Goal: Information Seeking & Learning: Learn about a topic

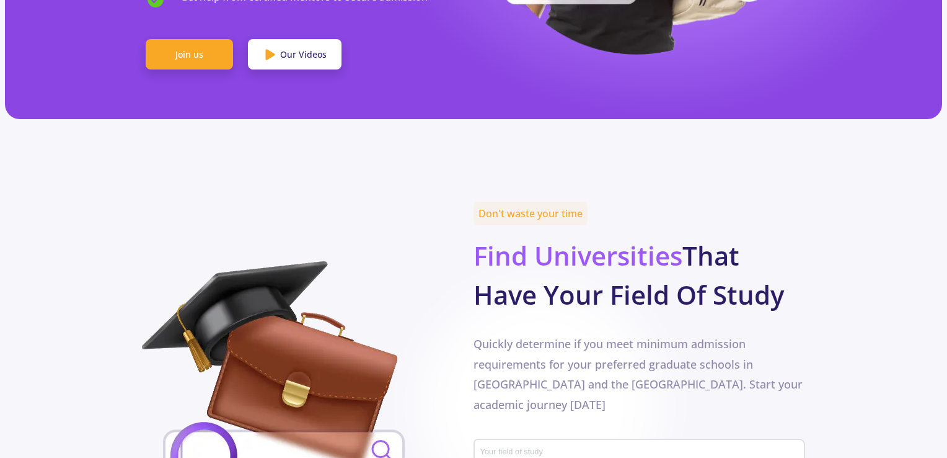
scroll to position [620, 0]
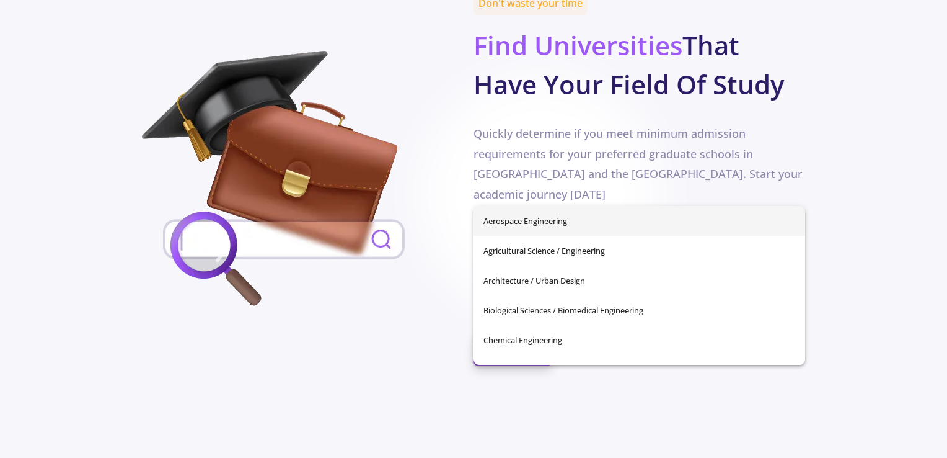
click at [571, 237] on input "Your field of study" at bounding box center [641, 242] width 323 height 11
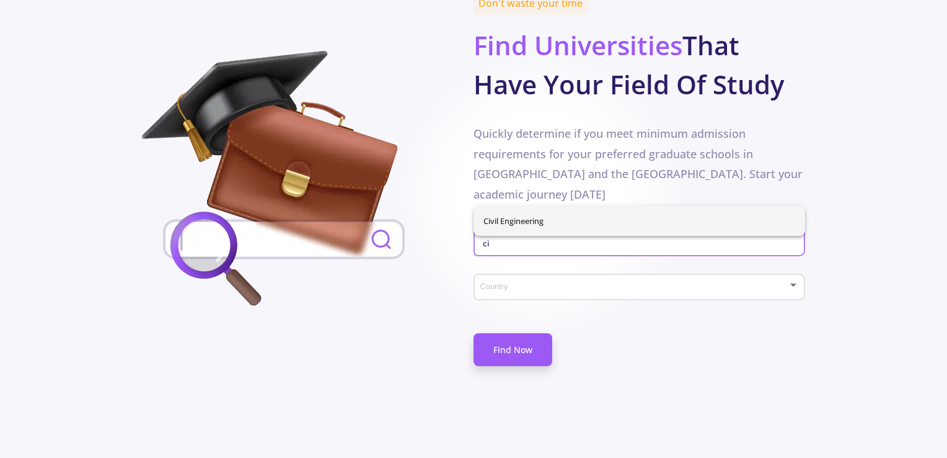
type input "c"
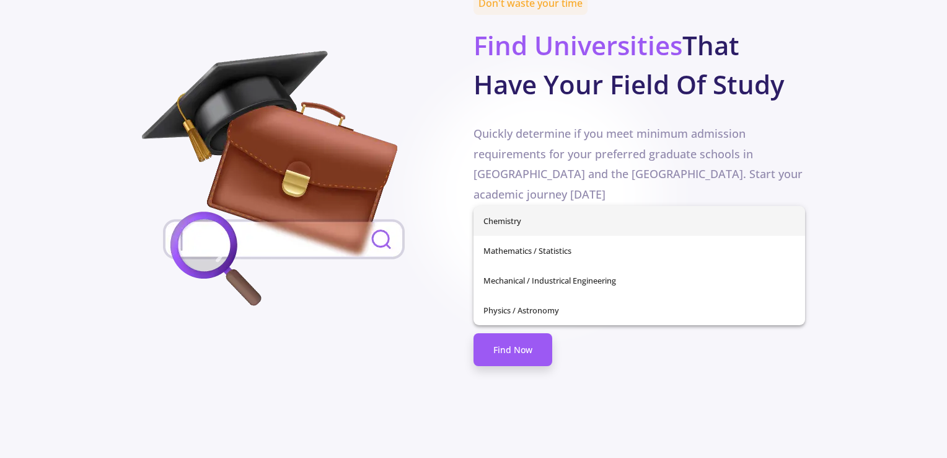
type input "s"
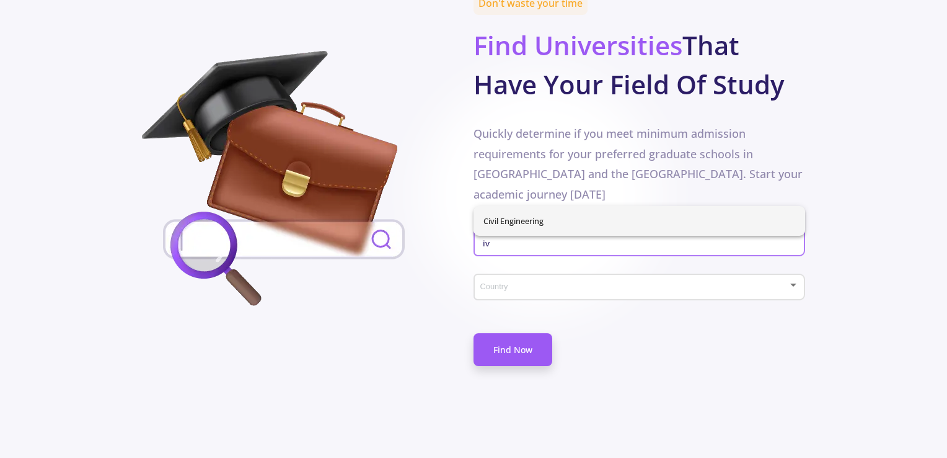
type input "iv"
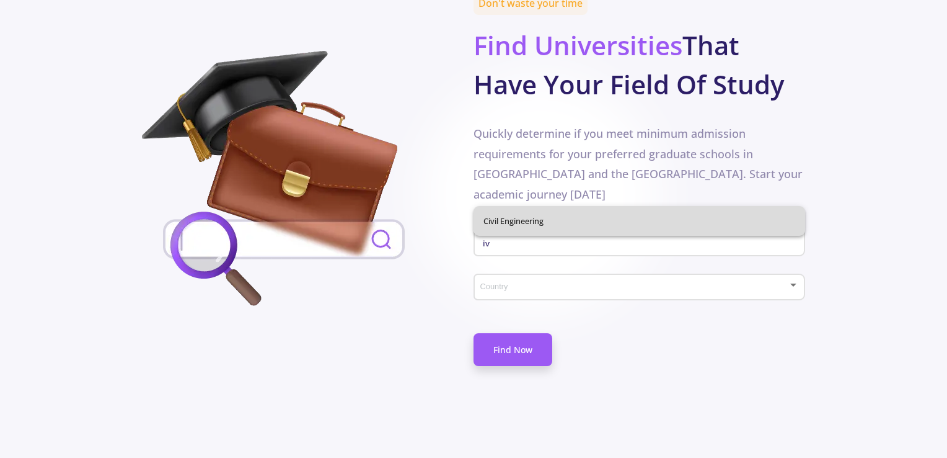
click at [583, 212] on div "Civil Engineering" at bounding box center [640, 221] width 332 height 30
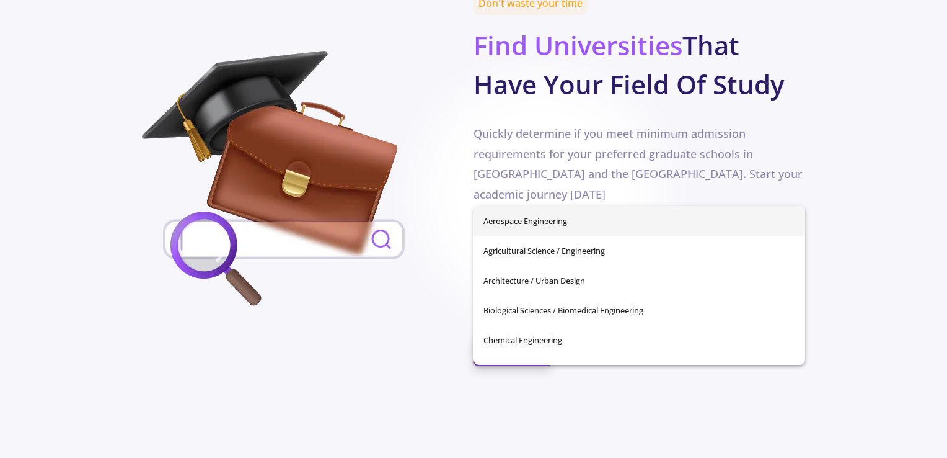
click at [592, 224] on div "Your field of study" at bounding box center [640, 240] width 320 height 32
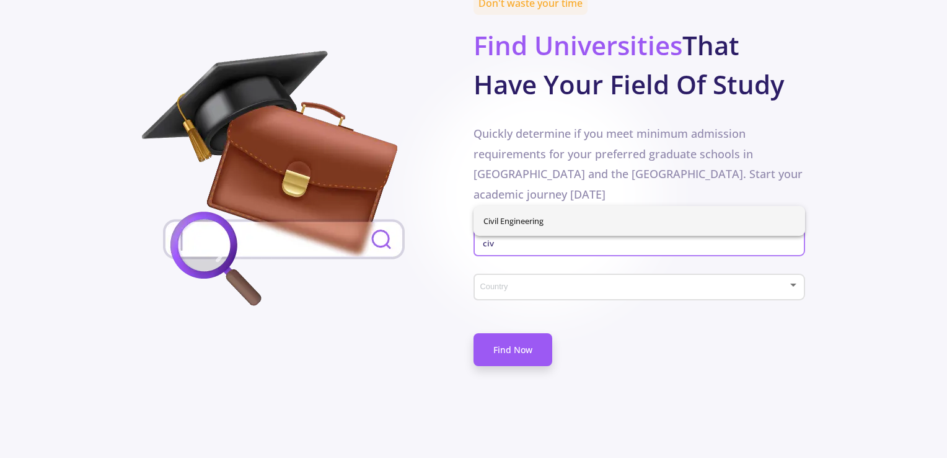
type input "civ"
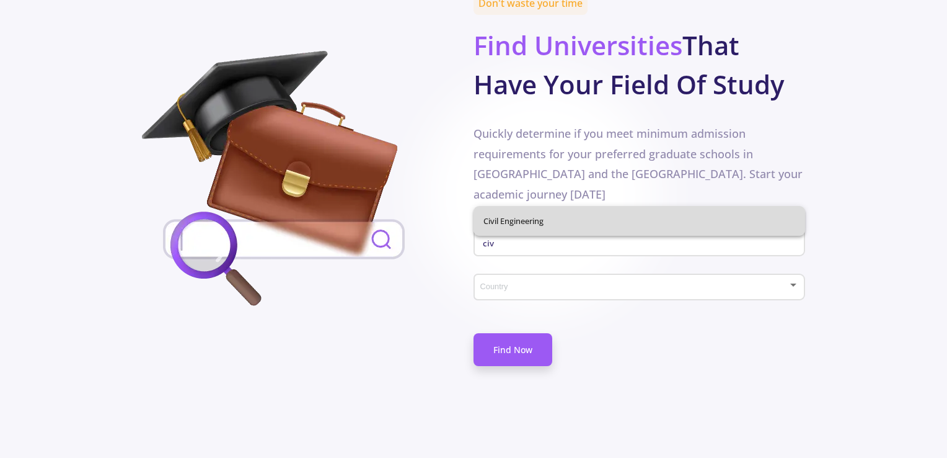
click at [548, 216] on div "Civil Engineering" at bounding box center [640, 221] width 332 height 30
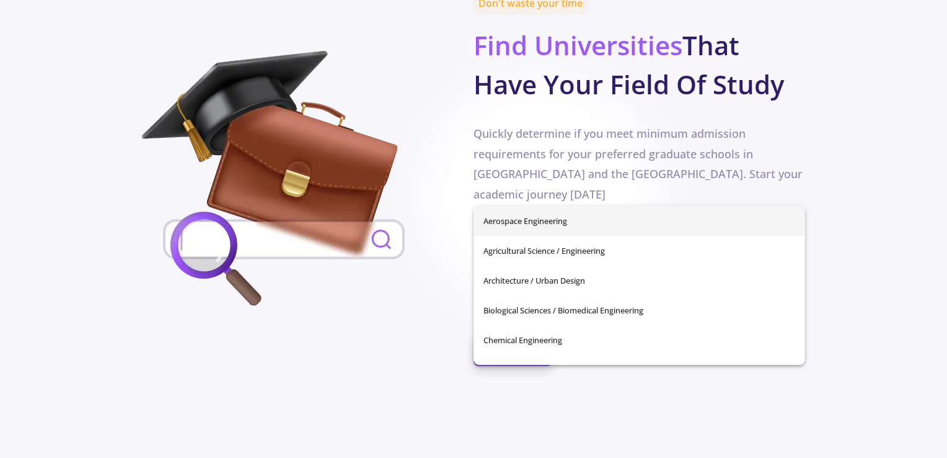
click at [519, 237] on input "Your field of study" at bounding box center [641, 242] width 323 height 11
click at [389, 281] on div "Don't waste your time Find Universities That Have Your Field Of Study Quickly d…" at bounding box center [473, 195] width 663 height 399
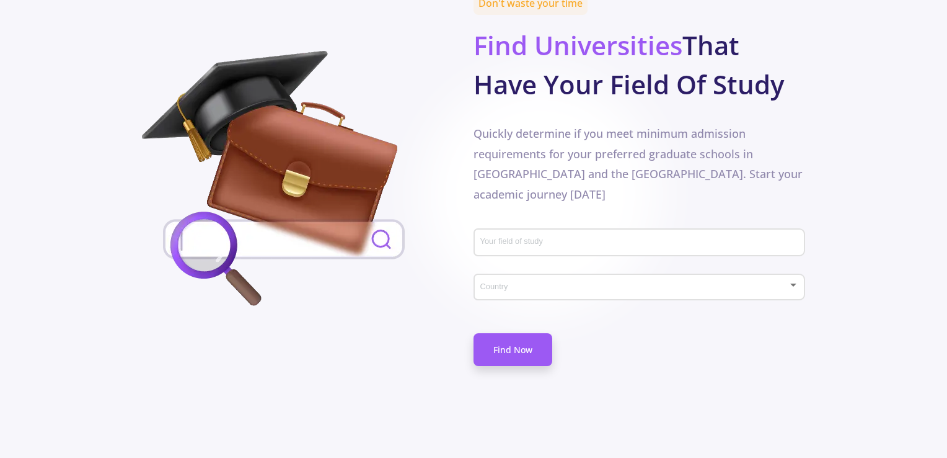
click at [540, 237] on input "Your field of study" at bounding box center [641, 242] width 323 height 11
type input "Civil Engineering"
click at [569, 283] on span at bounding box center [636, 287] width 306 height 9
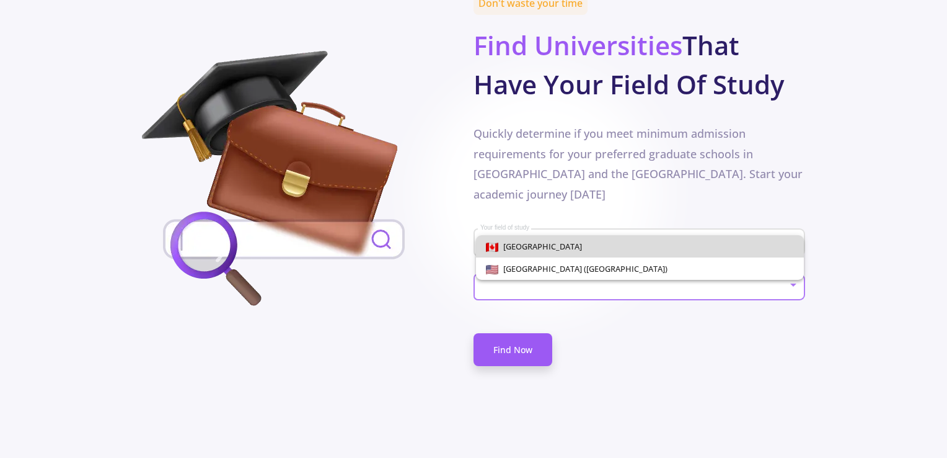
click at [518, 250] on span "[GEOGRAPHIC_DATA]" at bounding box center [541, 246] width 84 height 11
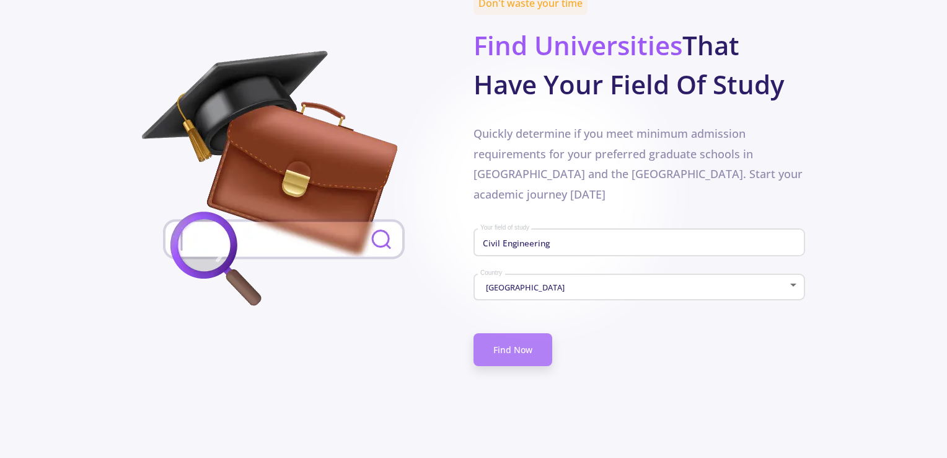
click at [514, 333] on link "Find Now" at bounding box center [513, 349] width 79 height 33
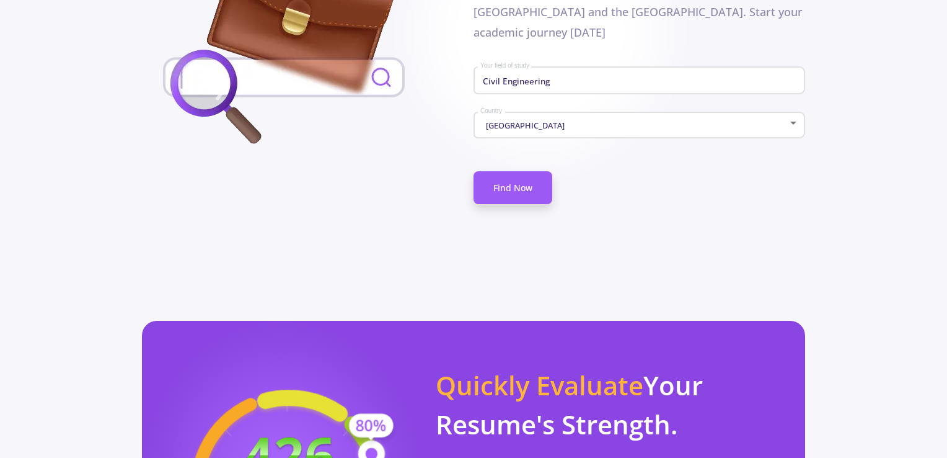
scroll to position [868, 0]
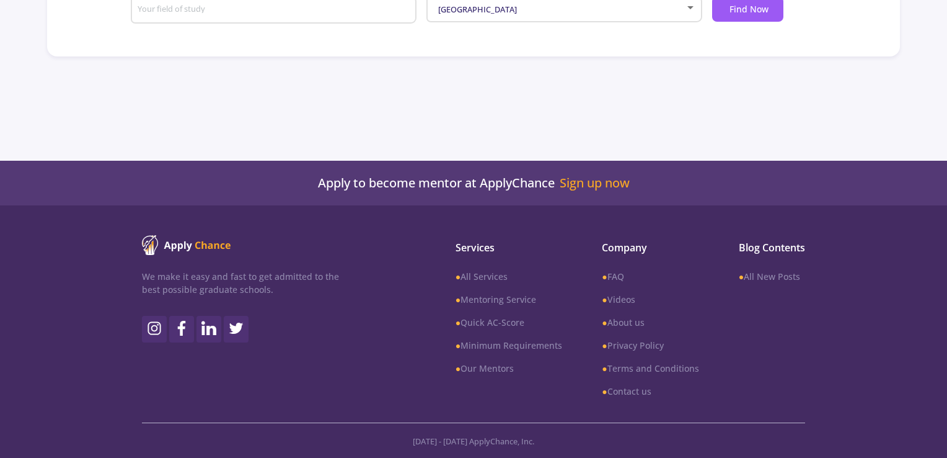
type input "Civil Engineering"
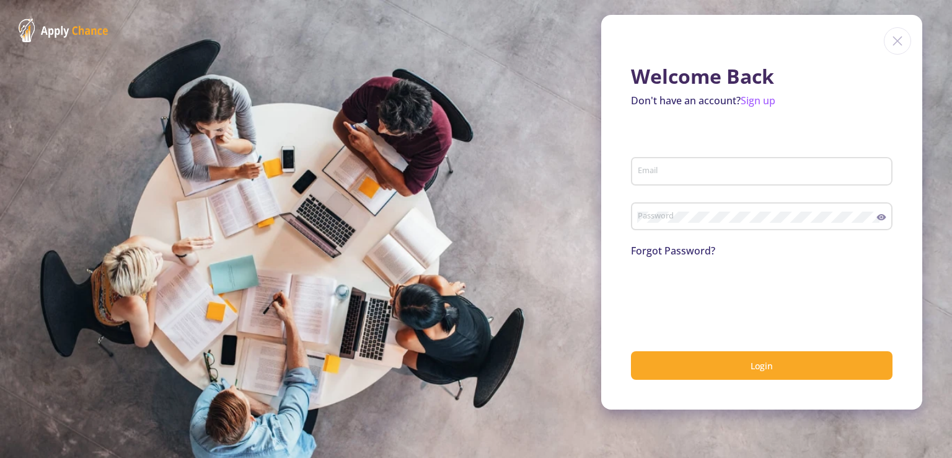
click at [565, 264] on section "Welcome Back Don't have an account? Sign up Email Password Forgot Password? Log…" at bounding box center [476, 229] width 952 height 458
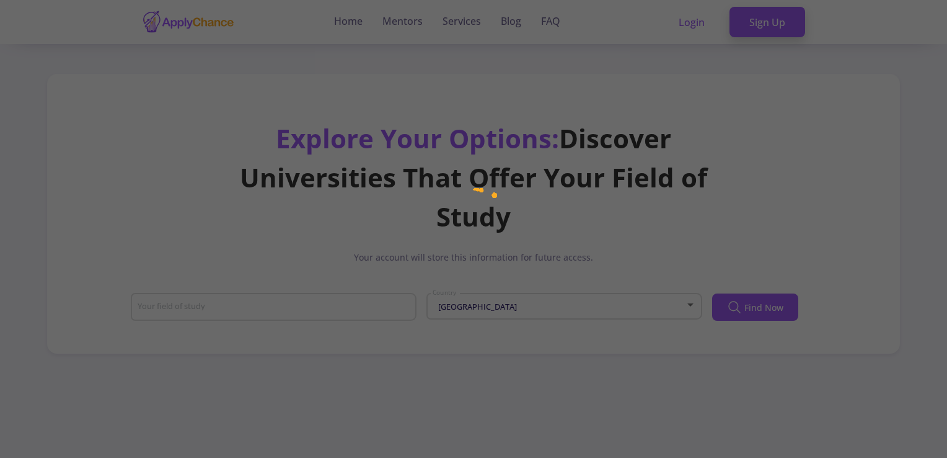
type input "Civil Engineering"
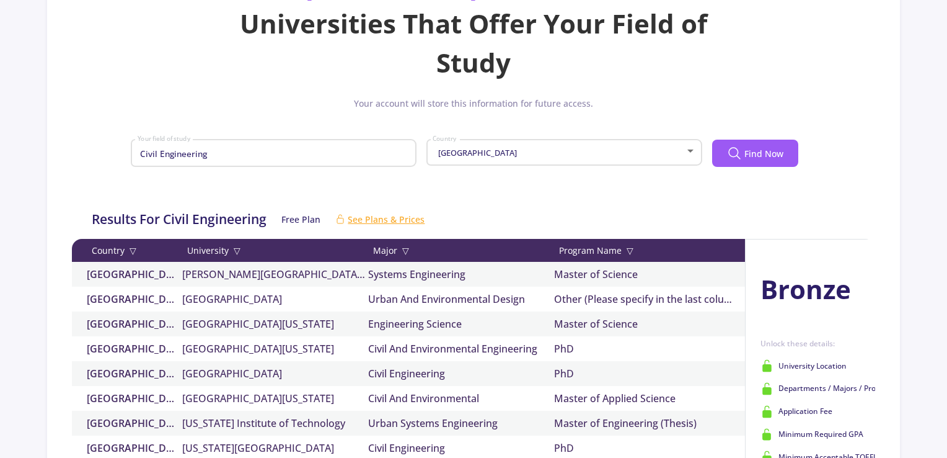
scroll to position [248, 0]
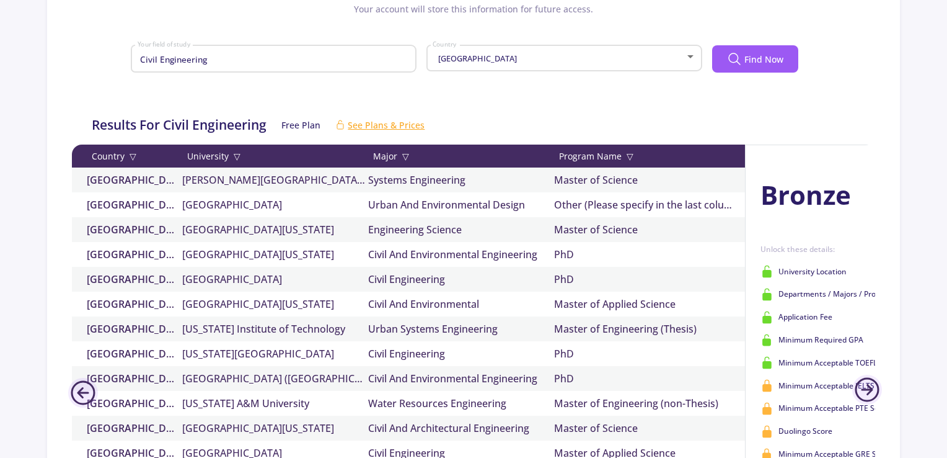
click at [126, 155] on div "Country ▽" at bounding box center [129, 155] width 105 height 13
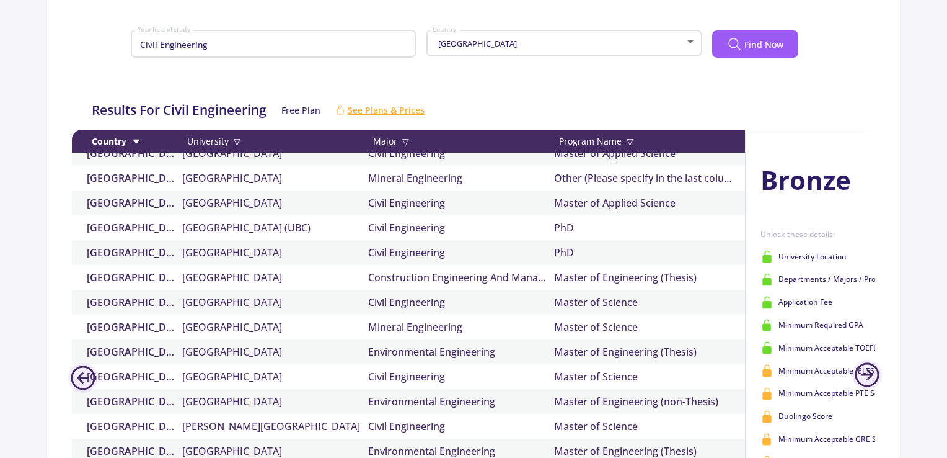
scroll to position [62, 0]
click at [263, 330] on link "Dalhousie University" at bounding box center [275, 326] width 186 height 15
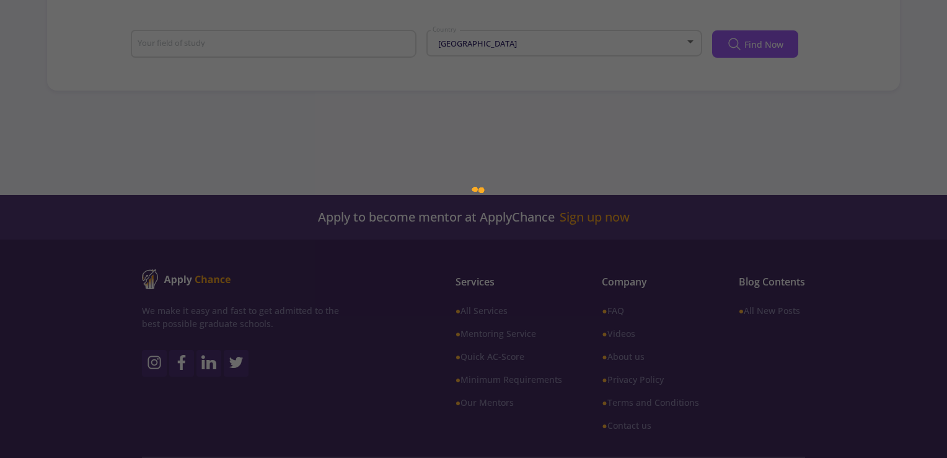
type input "Civil Engineering"
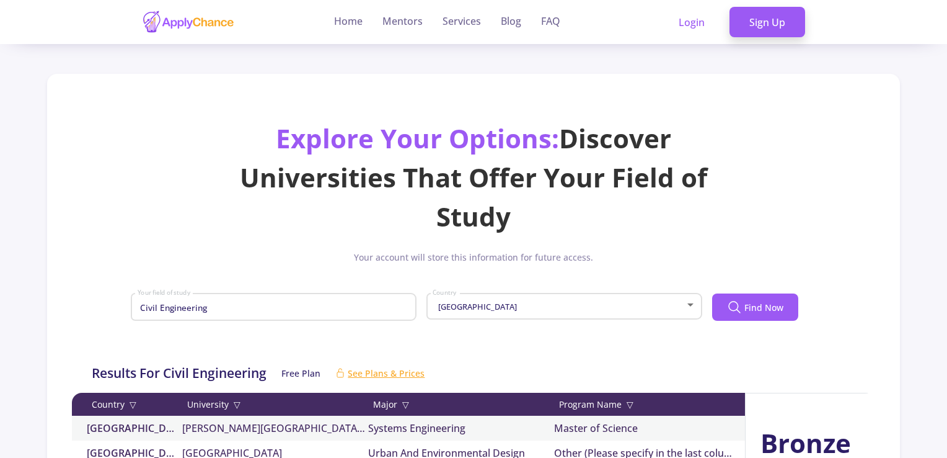
scroll to position [124, 0]
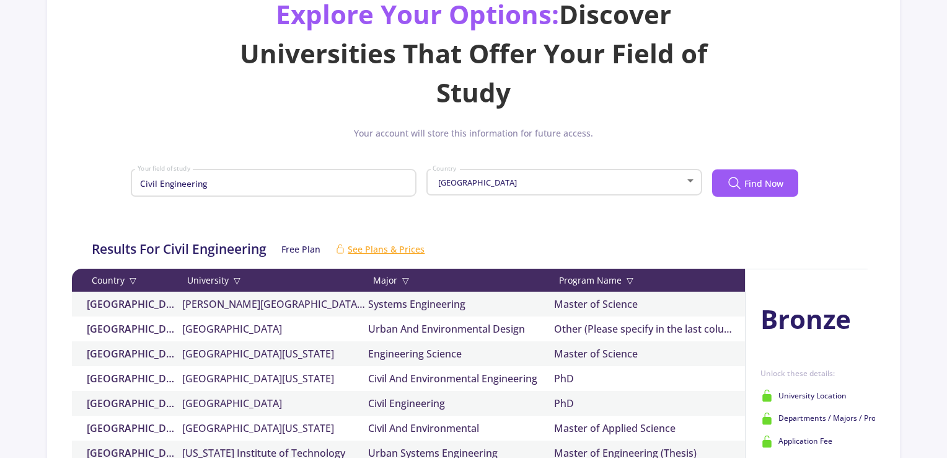
click at [623, 276] on div "Program Name ▽" at bounding box center [647, 279] width 186 height 13
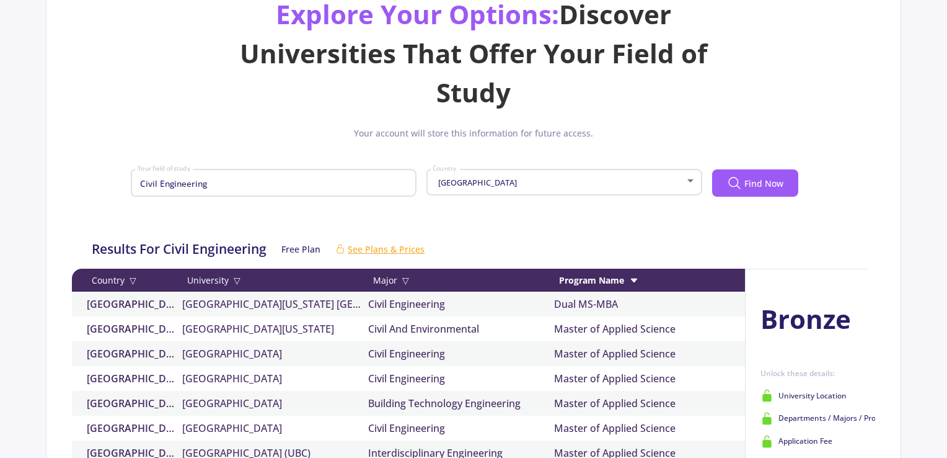
click at [623, 277] on div "Program Name" at bounding box center [647, 279] width 186 height 13
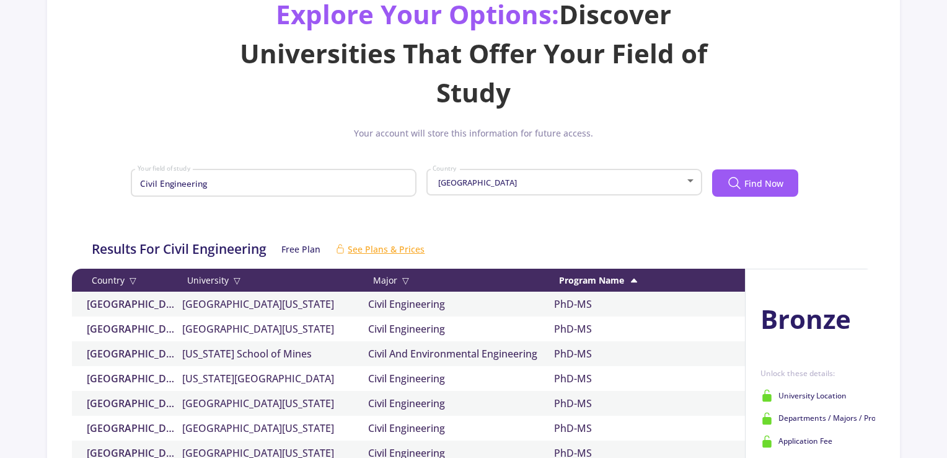
click at [112, 285] on div "Country ▽" at bounding box center [129, 279] width 105 height 13
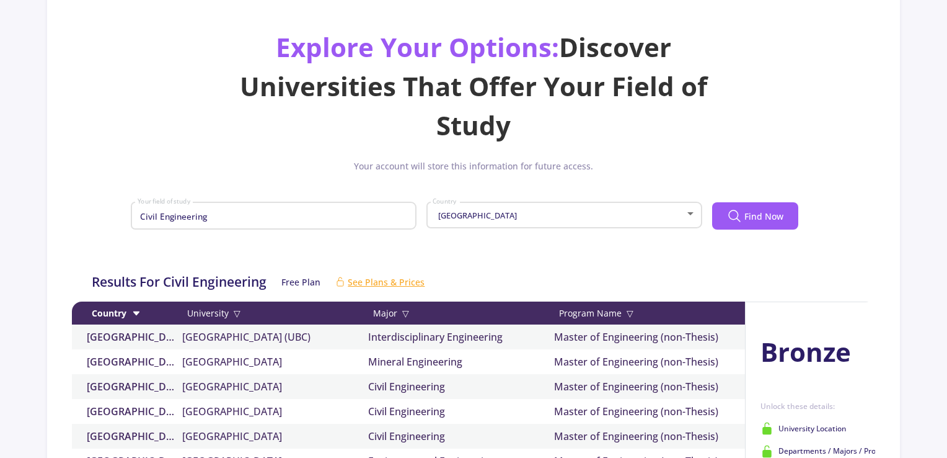
scroll to position [0, 0]
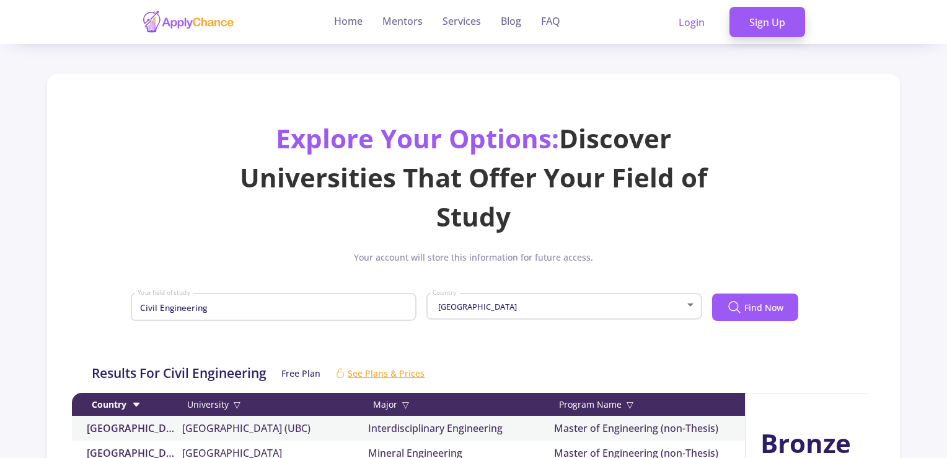
click at [153, 152] on div "Explore Your Options: Discover Universities That Offer Your Field of Study Your…" at bounding box center [473, 228] width 823 height 220
click at [190, 146] on div "Explore Your Options: Discover Universities That Offer Your Field of Study Your…" at bounding box center [473, 228] width 823 height 220
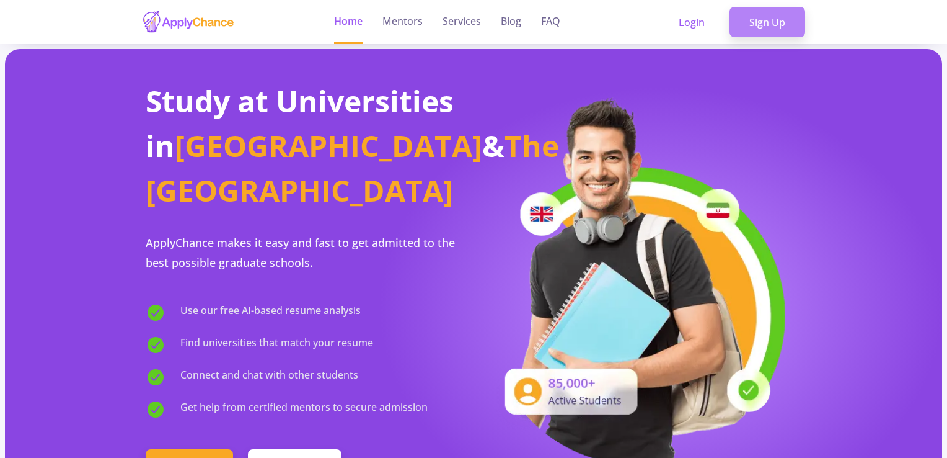
click at [780, 33] on link "Sign Up" at bounding box center [768, 22] width 76 height 31
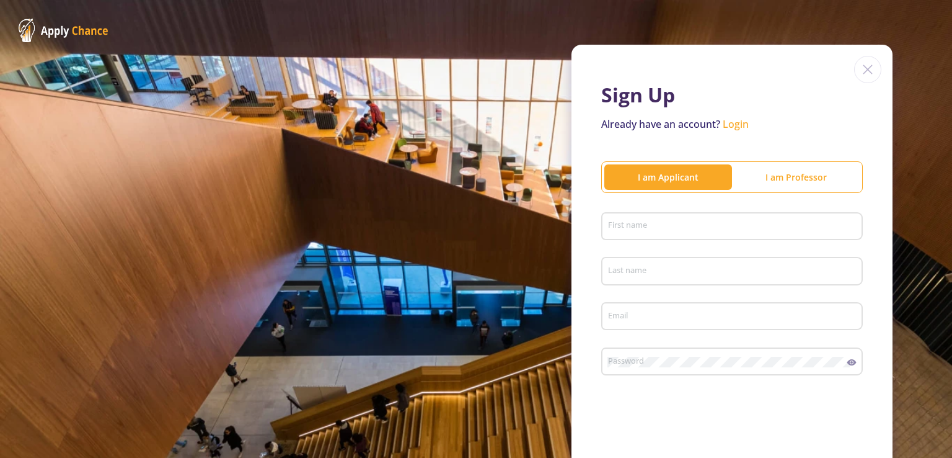
click at [830, 184] on div "I am Professor" at bounding box center [796, 176] width 128 height 25
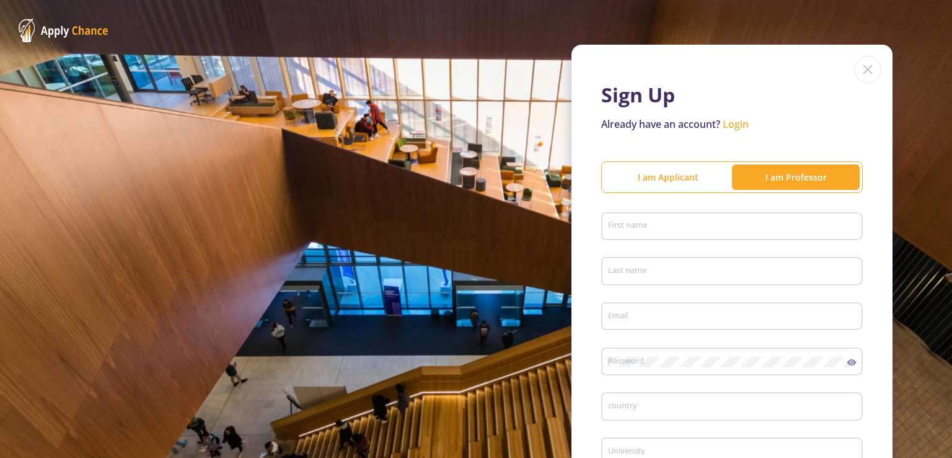
click at [664, 181] on div "I am Applicant" at bounding box center [669, 177] width 128 height 13
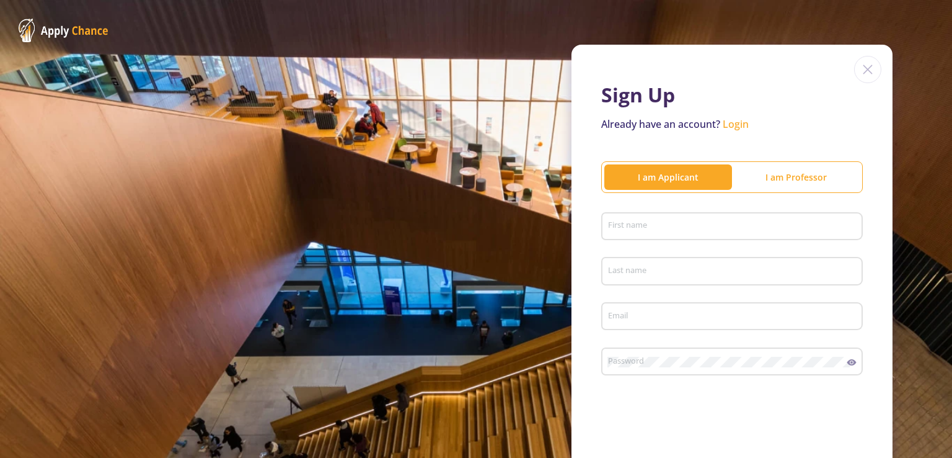
click at [91, 37] on img at bounding box center [64, 31] width 90 height 24
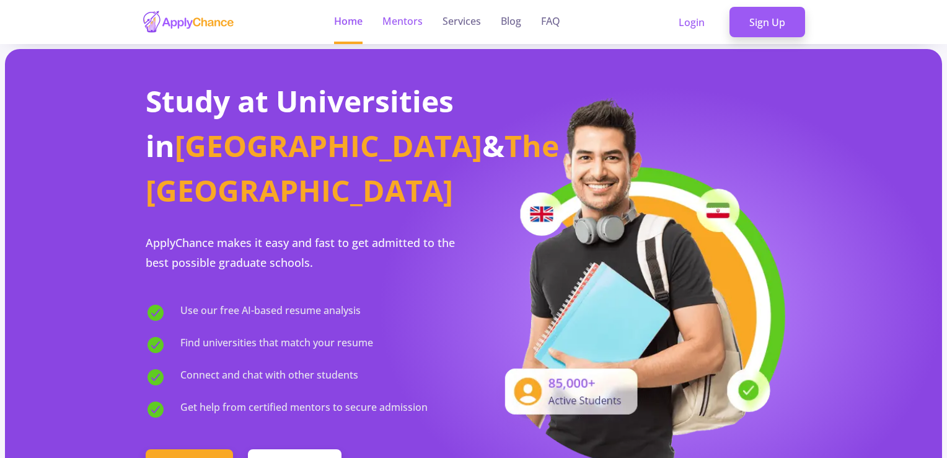
click at [387, 25] on link "Mentors" at bounding box center [403, 22] width 40 height 44
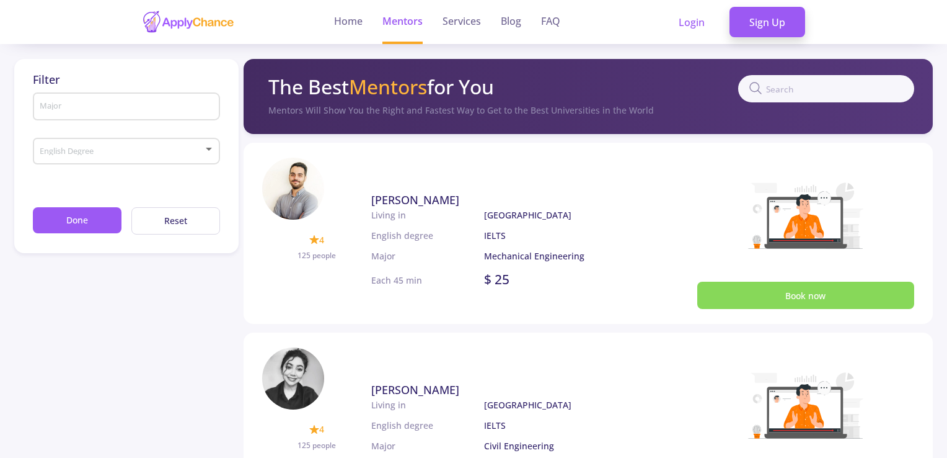
click at [749, 304] on button "Book now" at bounding box center [807, 294] width 218 height 27
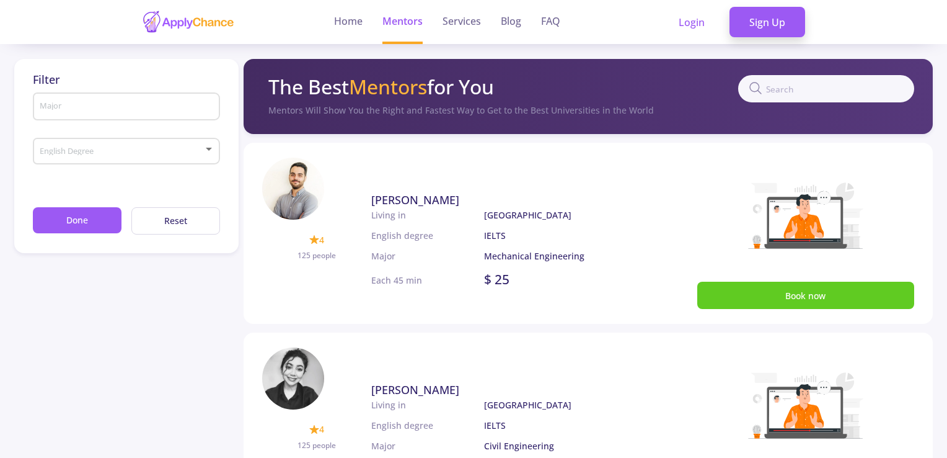
click at [443, 199] on span "Ali Mohammadi" at bounding box center [415, 199] width 88 height 15
click at [428, 388] on span "Golnoosh Sarkandi" at bounding box center [415, 389] width 88 height 15
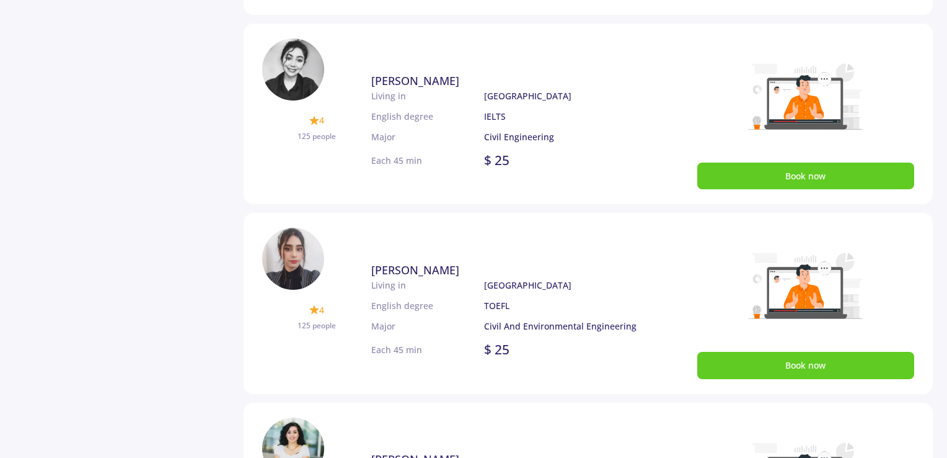
scroll to position [310, 0]
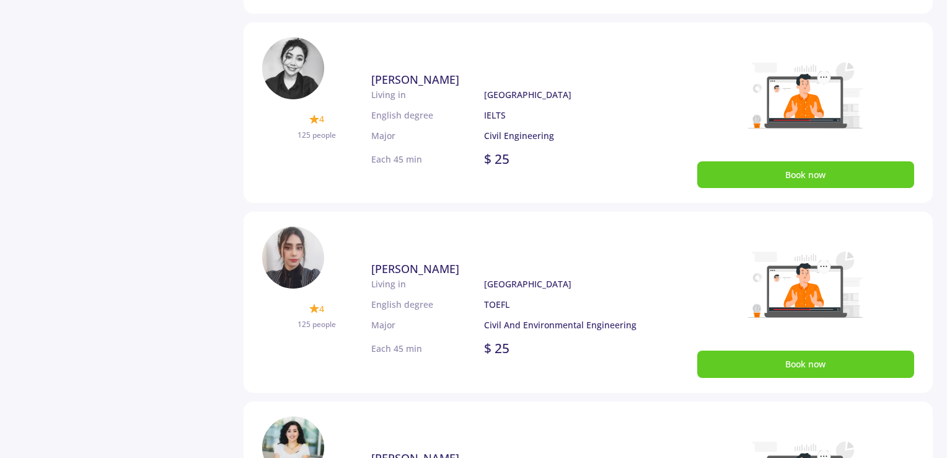
click at [423, 266] on span "kimia khanlari" at bounding box center [415, 268] width 88 height 15
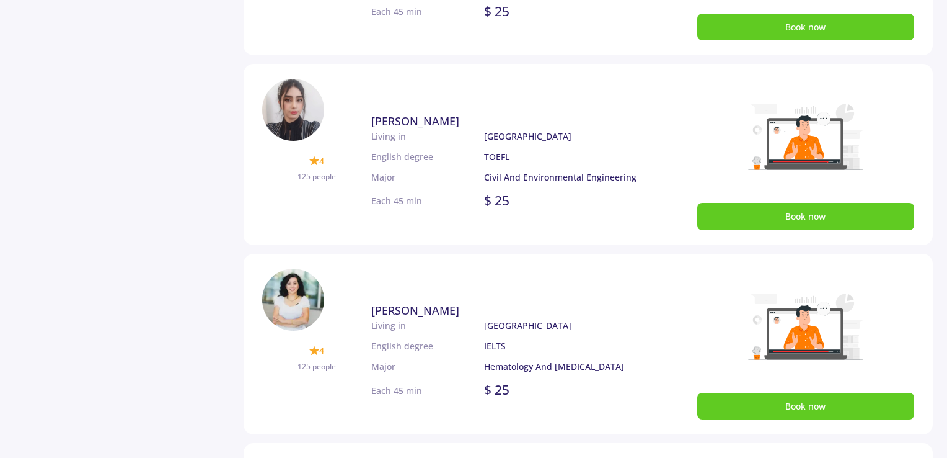
scroll to position [620, 0]
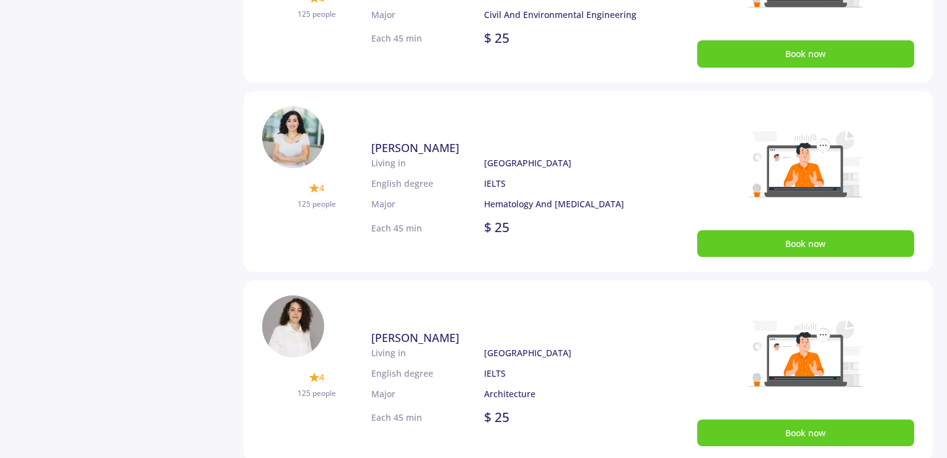
click at [425, 151] on span "Ghazaleh Dadashizadeh" at bounding box center [415, 147] width 88 height 15
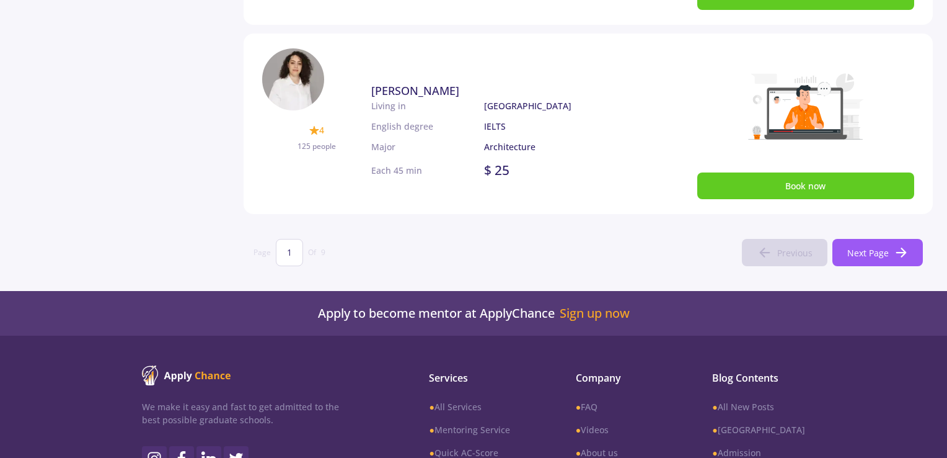
scroll to position [868, 0]
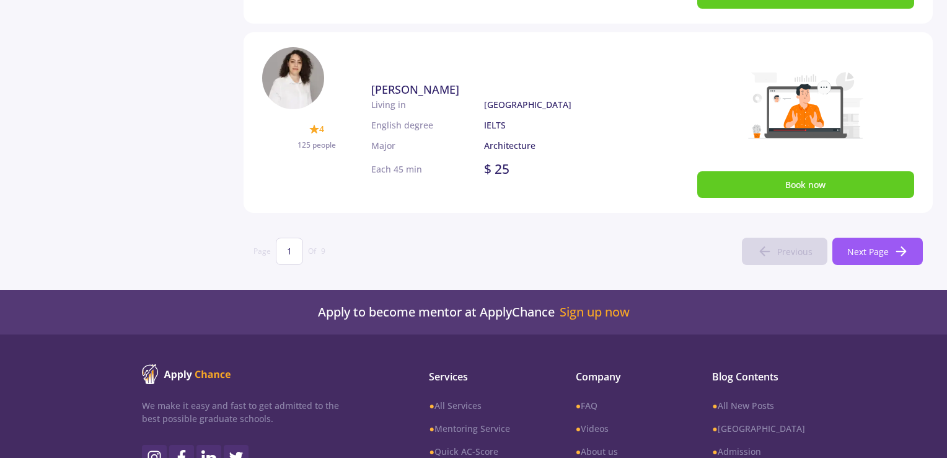
click at [432, 89] on span "Niloofar Hedayati" at bounding box center [415, 89] width 88 height 15
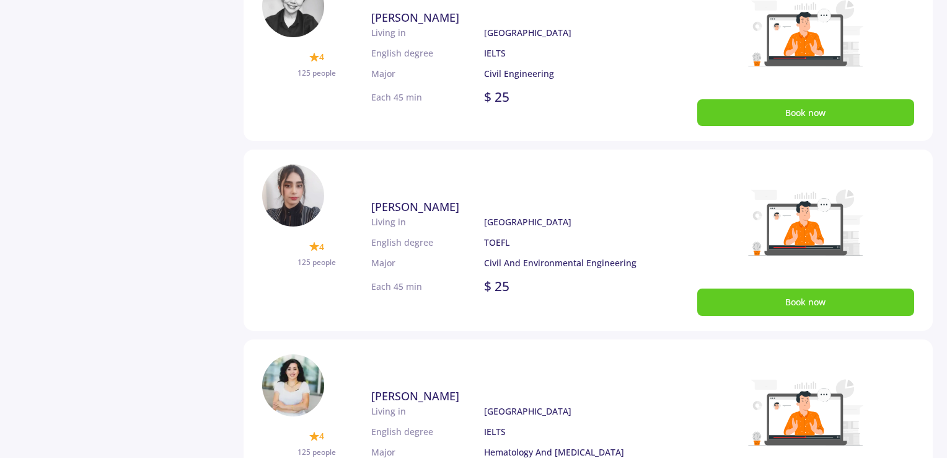
scroll to position [434, 0]
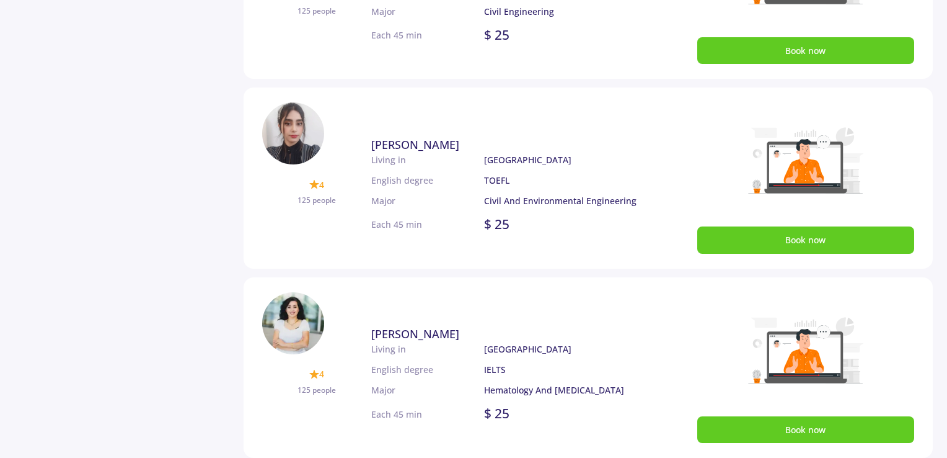
click at [415, 327] on span "Ghazaleh Dadashizadeh" at bounding box center [415, 333] width 88 height 15
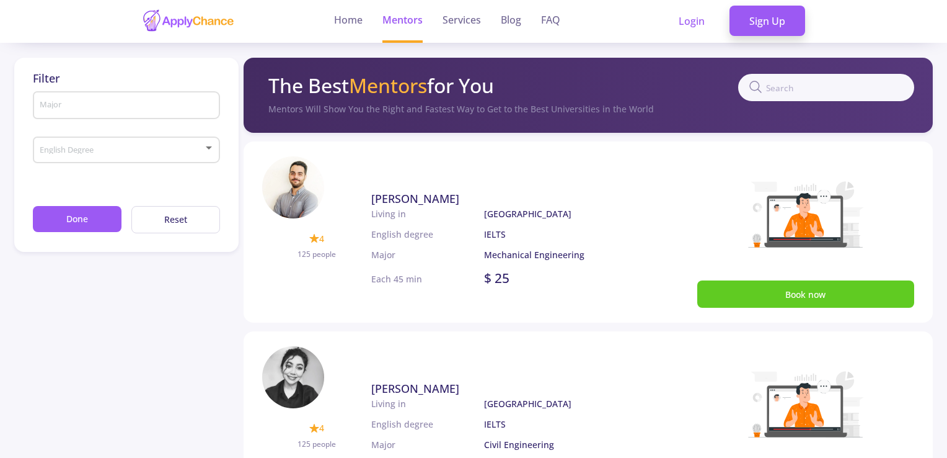
scroll to position [0, 0]
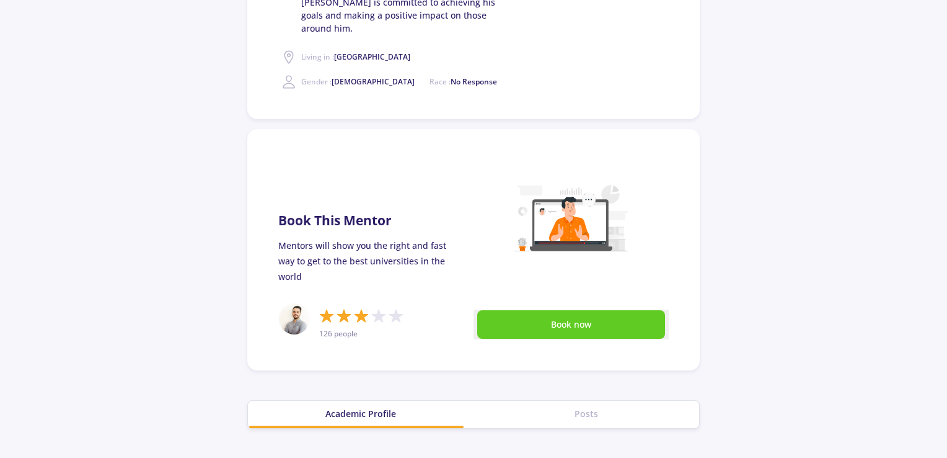
scroll to position [496, 0]
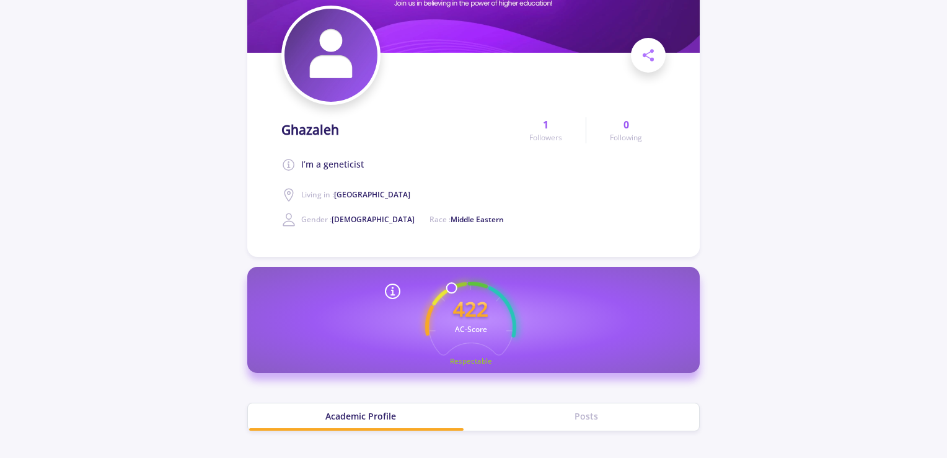
scroll to position [124, 0]
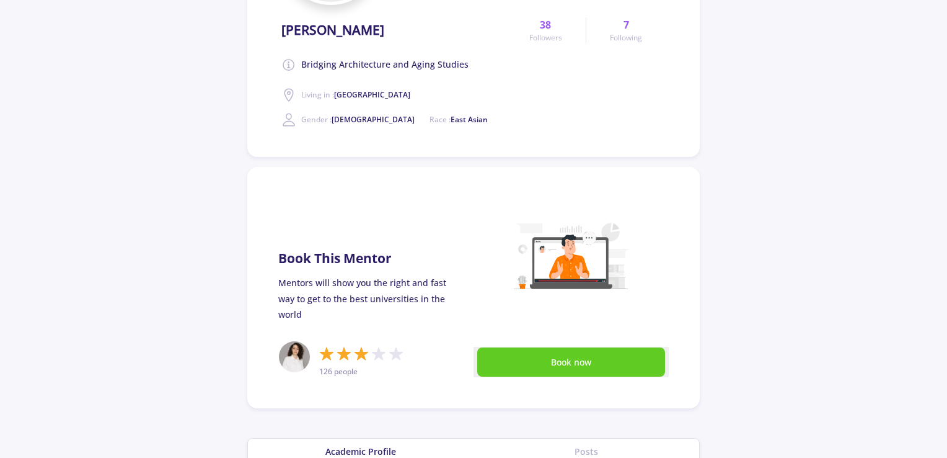
scroll to position [62, 0]
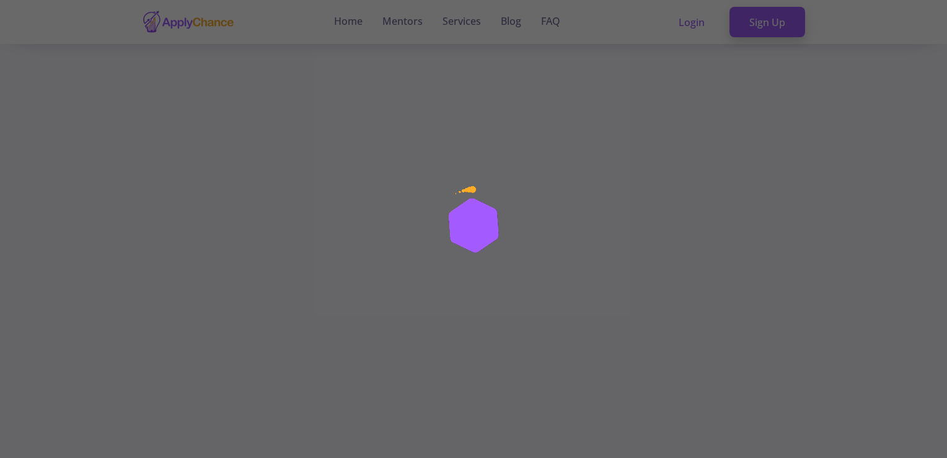
scroll to position [124, 0]
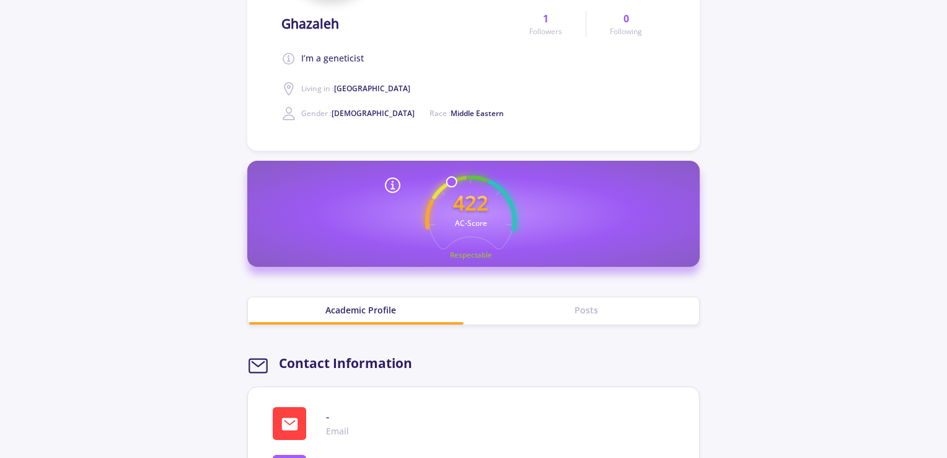
scroll to position [62, 0]
